Goal: Information Seeking & Learning: Learn about a topic

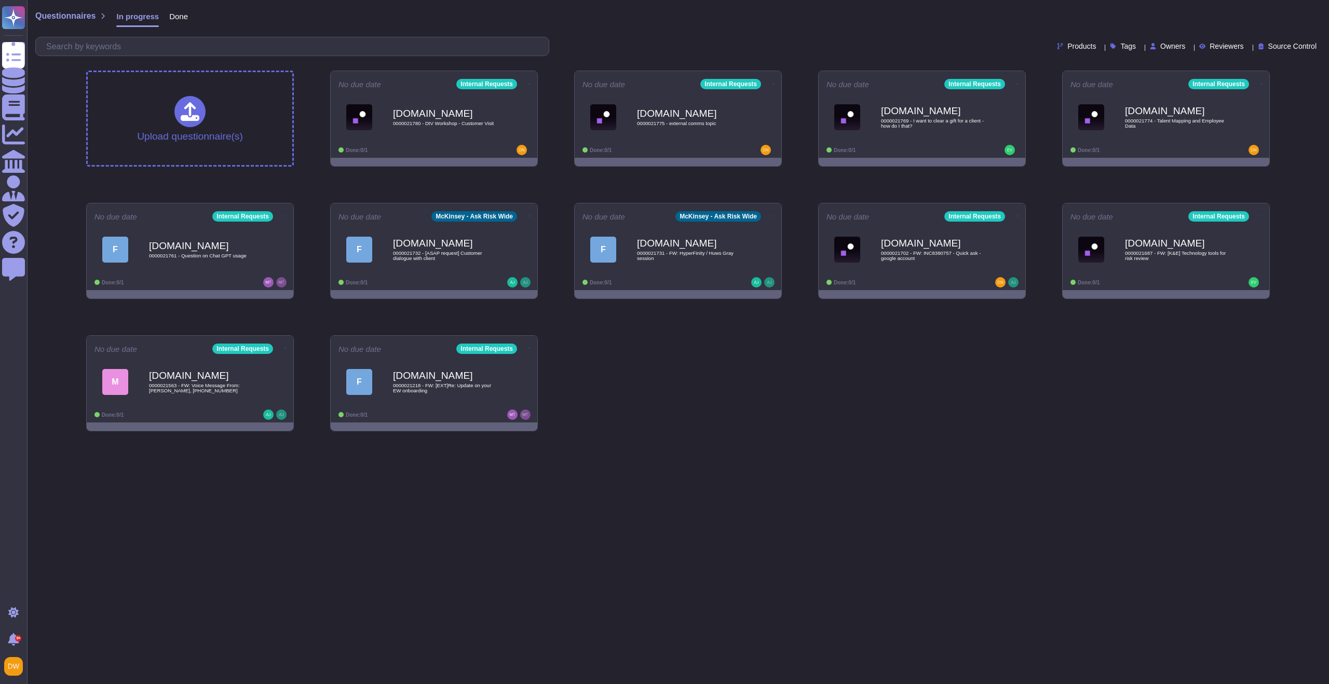
click at [688, 40] on div "Products Tags Owners Reviewers Source Control" at bounding box center [678, 46] width 1286 height 19
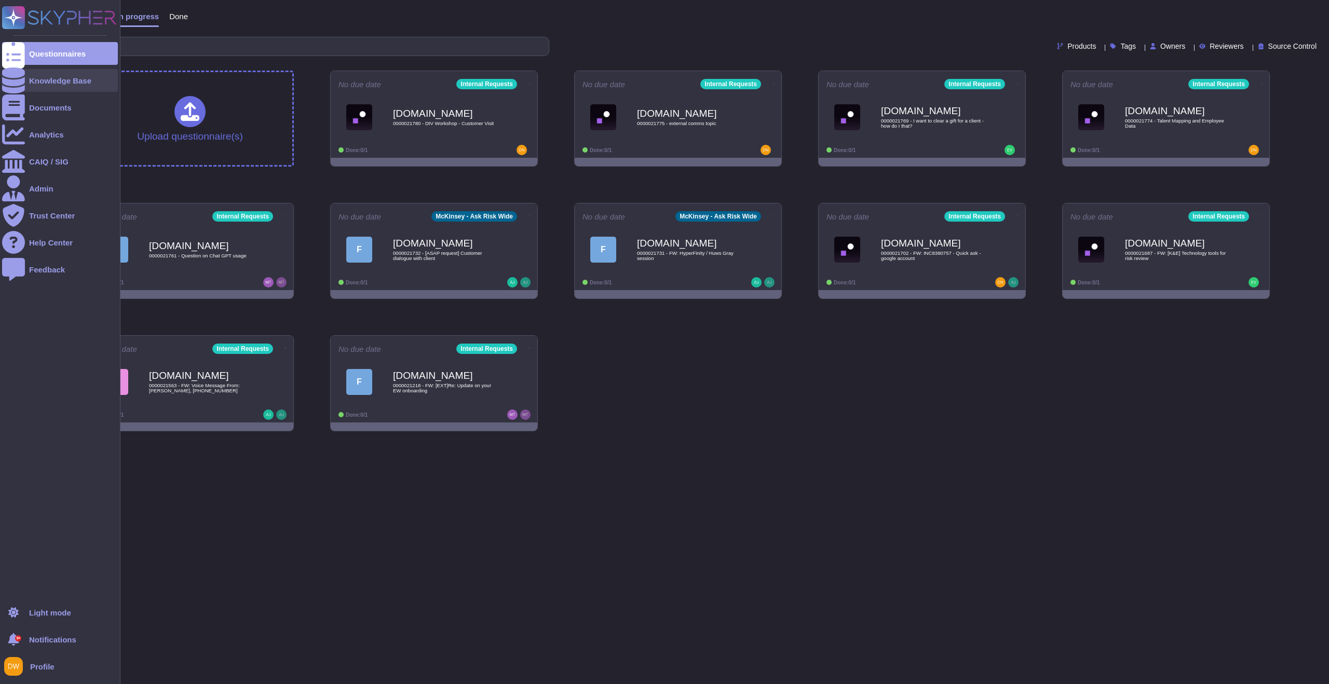
click at [54, 83] on div "Knowledge Base" at bounding box center [60, 81] width 62 height 8
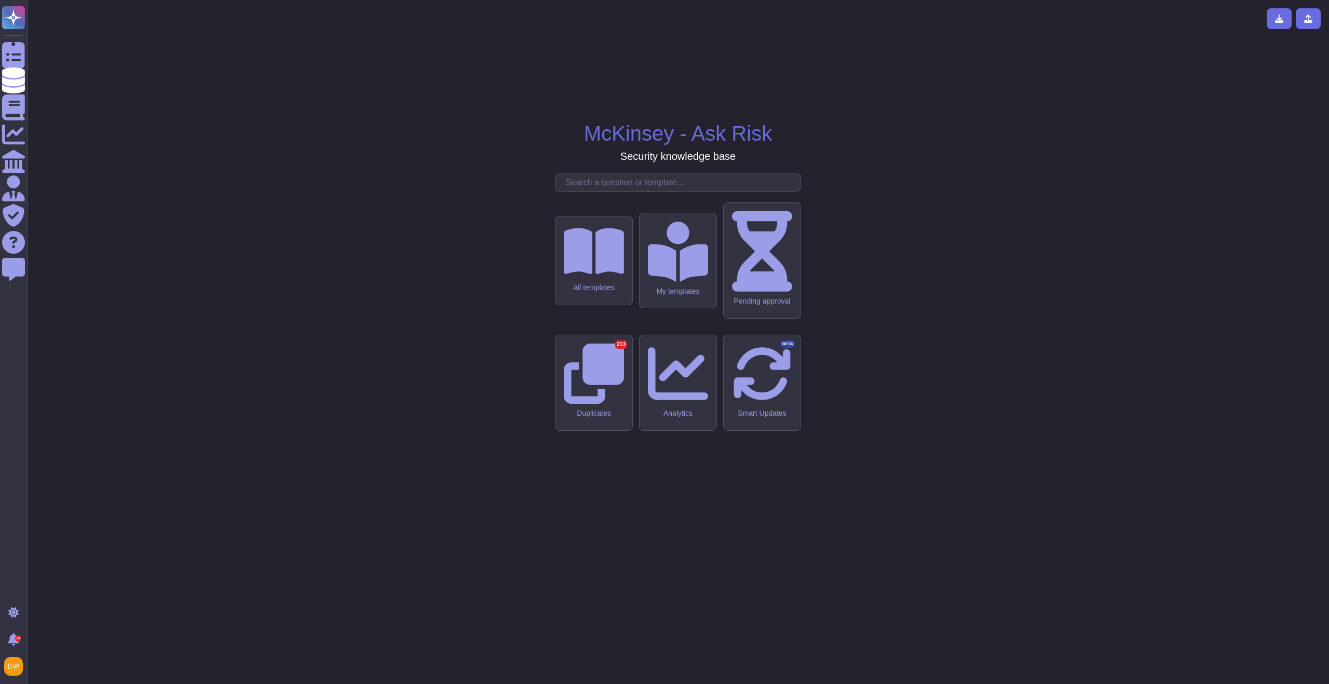
click at [628, 192] on input "text" at bounding box center [681, 182] width 240 height 18
